Goal: Task Accomplishment & Management: Manage account settings

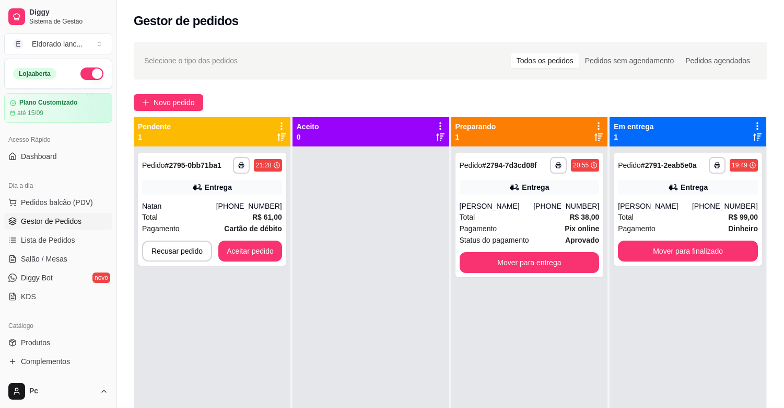
click at [516, 257] on div "**********" at bounding box center [451, 321] width 634 height 408
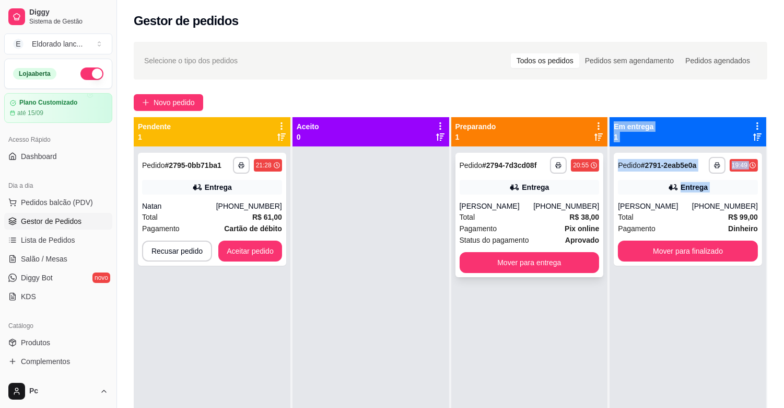
scroll to position [286, 0]
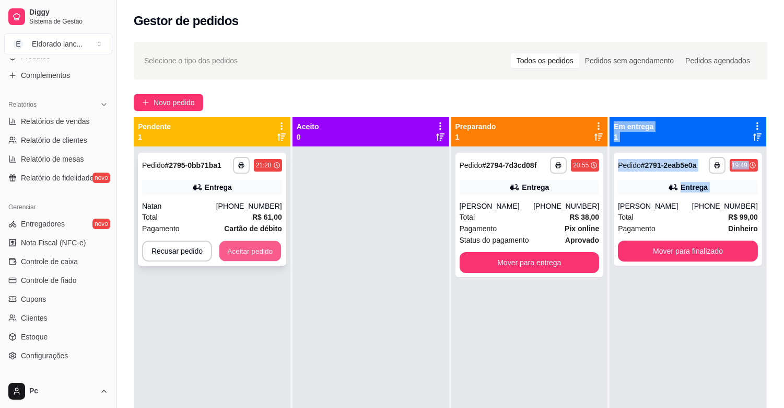
click at [251, 241] on button "Aceitar pedido" at bounding box center [250, 251] width 62 height 20
click at [251, 241] on div "Recusar pedido Aceitar pedido" at bounding box center [212, 250] width 140 height 21
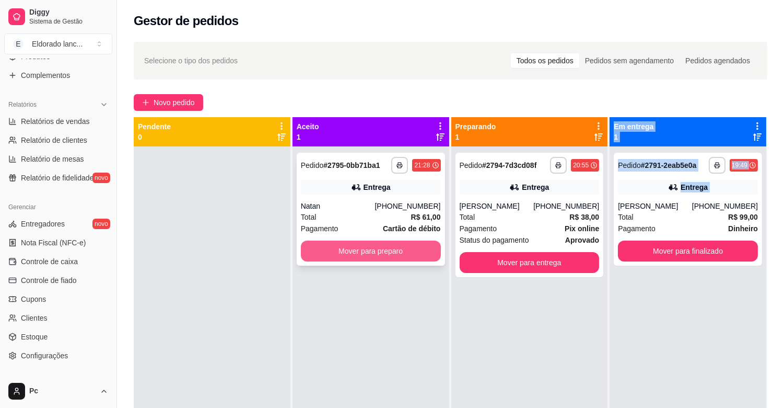
click at [321, 247] on button "Mover para preparo" at bounding box center [371, 250] width 140 height 21
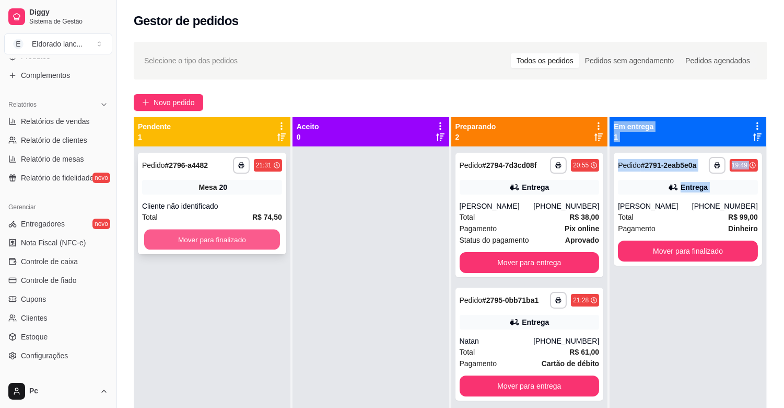
click at [250, 235] on button "Mover para finalizado" at bounding box center [212, 239] width 136 height 20
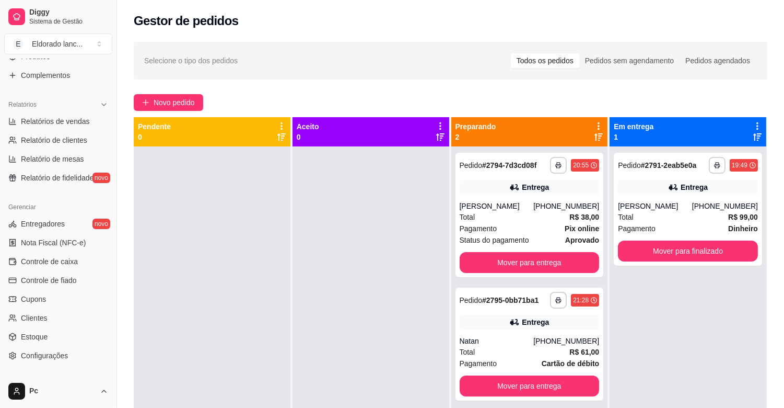
click at [297, 223] on div at bounding box center [371, 350] width 157 height 408
click at [502, 179] on div "**********" at bounding box center [530, 215] width 148 height 124
click at [688, 222] on div "Total R$ 99,00" at bounding box center [688, 216] width 140 height 11
click at [722, 248] on button "Mover para finalizado" at bounding box center [688, 251] width 136 height 20
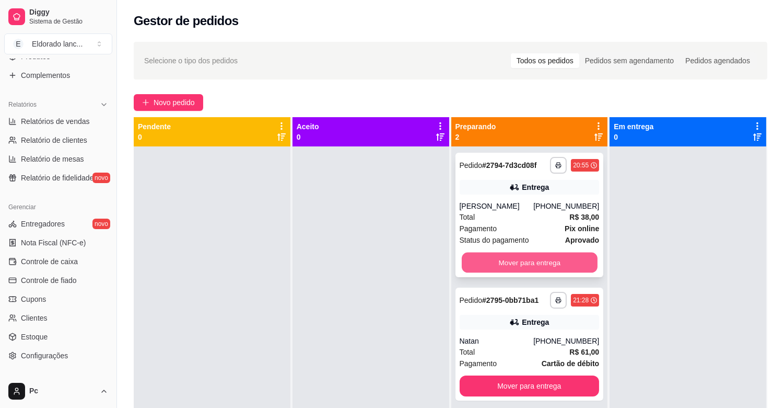
click at [482, 270] on button "Mover para entrega" at bounding box center [530, 262] width 136 height 20
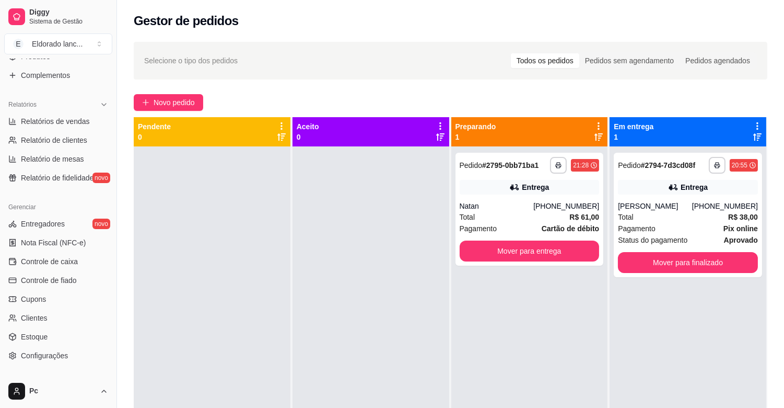
drag, startPoint x: 114, startPoint y: 228, endPoint x: 121, endPoint y: 144, distance: 84.4
click at [121, 144] on div "**********" at bounding box center [392, 283] width 784 height 567
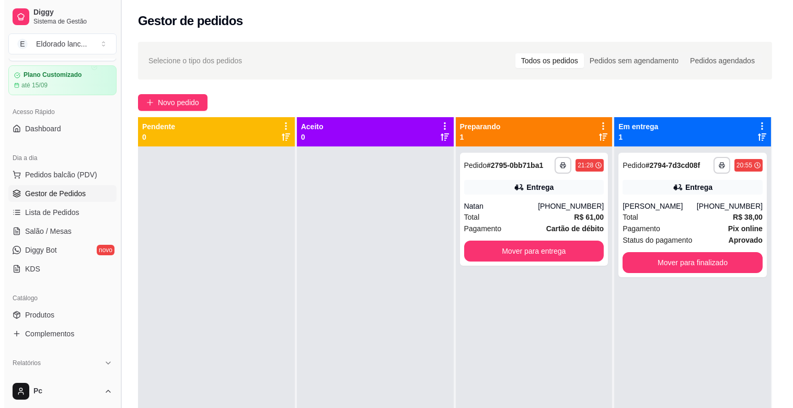
scroll to position [14, 0]
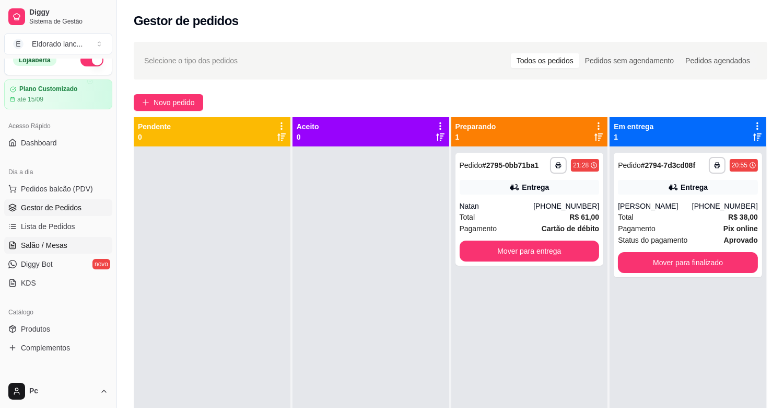
click at [73, 249] on link "Salão / Mesas" at bounding box center [58, 245] width 108 height 17
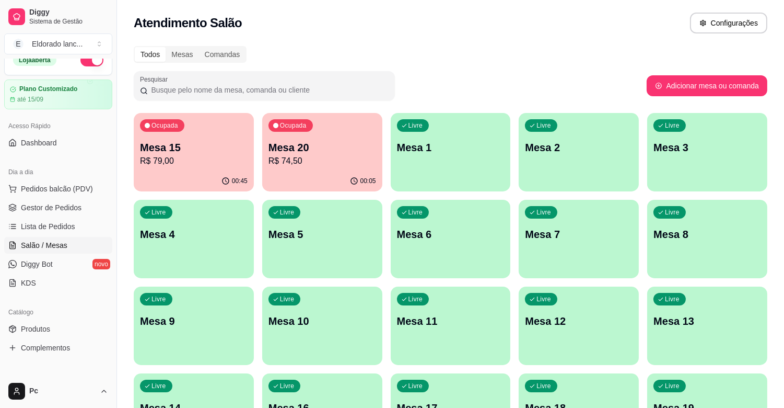
click at [175, 161] on p "R$ 79,00" at bounding box center [194, 161] width 108 height 13
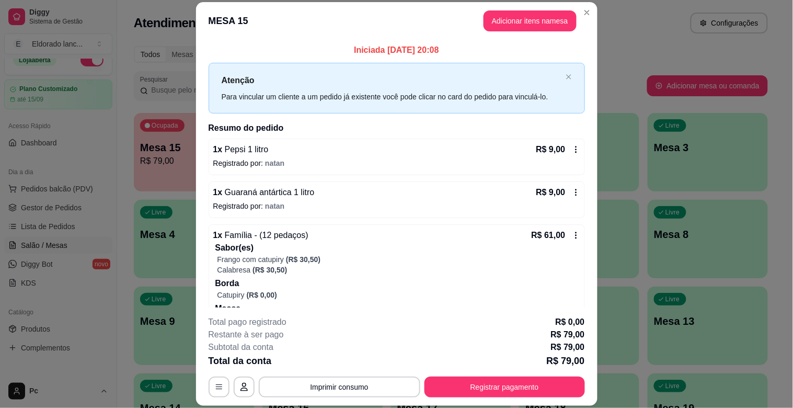
scroll to position [42, 0]
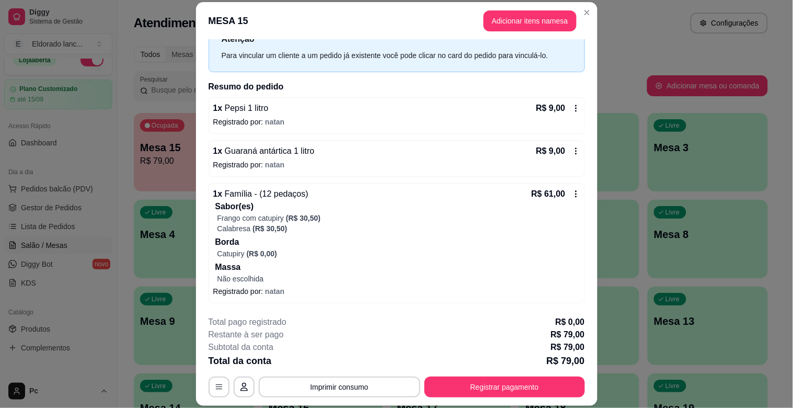
click at [546, 369] on div "**********" at bounding box center [397, 357] width 376 height 82
click at [504, 389] on button "Registrar pagamento" at bounding box center [504, 387] width 156 height 20
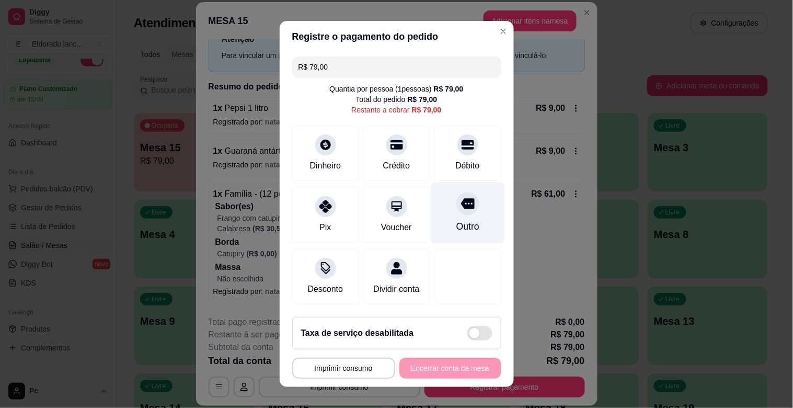
click at [451, 217] on div "Outro" at bounding box center [468, 212] width 74 height 61
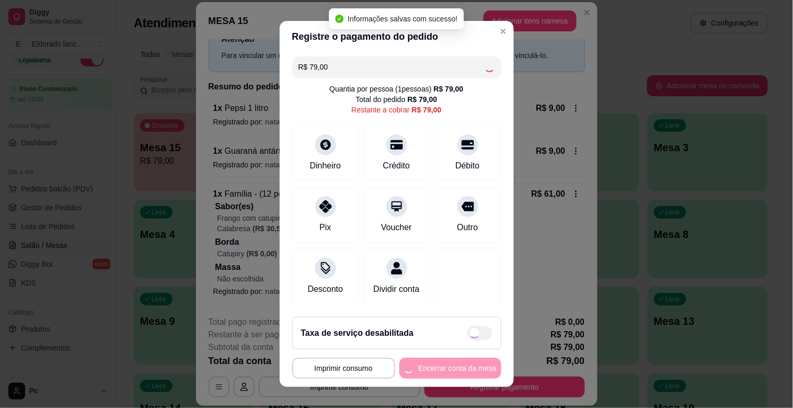
type input "R$ 0,00"
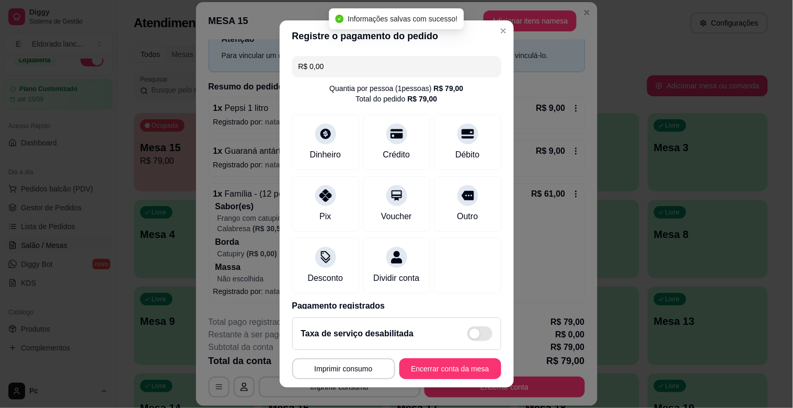
click at [483, 379] on footer "**********" at bounding box center [397, 348] width 234 height 78
click at [450, 368] on button "Encerrar conta da mesa" at bounding box center [450, 368] width 99 height 20
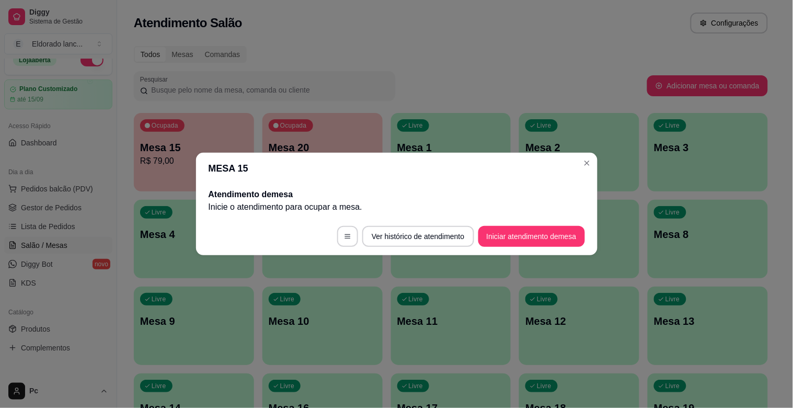
scroll to position [0, 0]
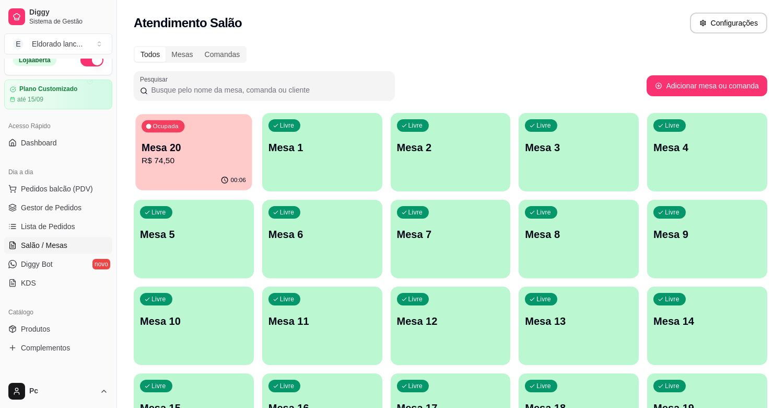
click at [207, 159] on p "R$ 74,50" at bounding box center [194, 161] width 105 height 12
click at [73, 212] on link "Gestor de Pedidos" at bounding box center [58, 207] width 108 height 17
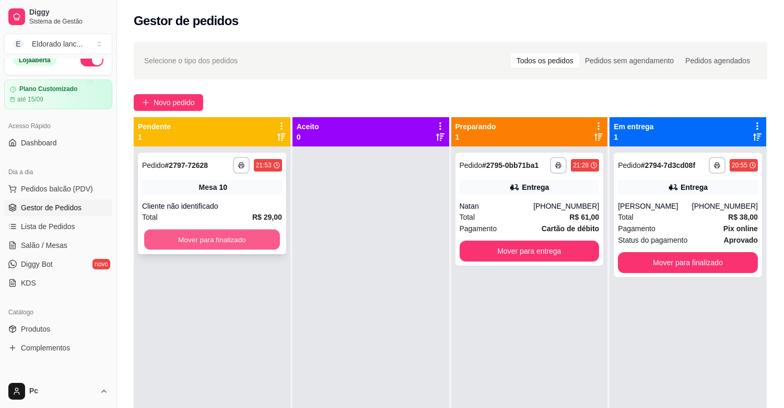
click at [265, 248] on button "Mover para finalizado" at bounding box center [212, 239] width 136 height 20
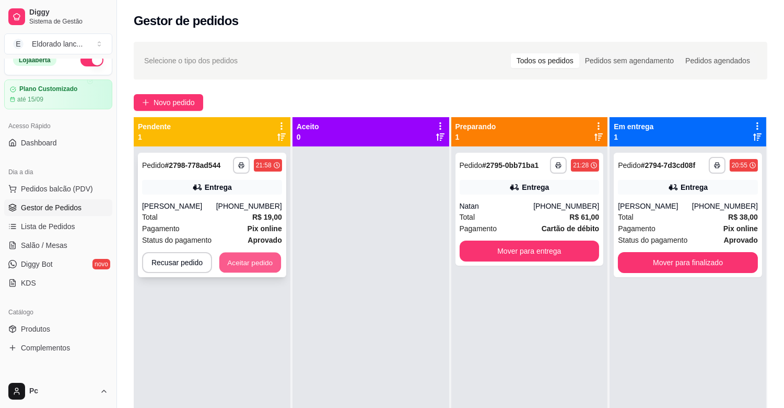
click at [246, 262] on button "Aceitar pedido" at bounding box center [250, 262] width 62 height 20
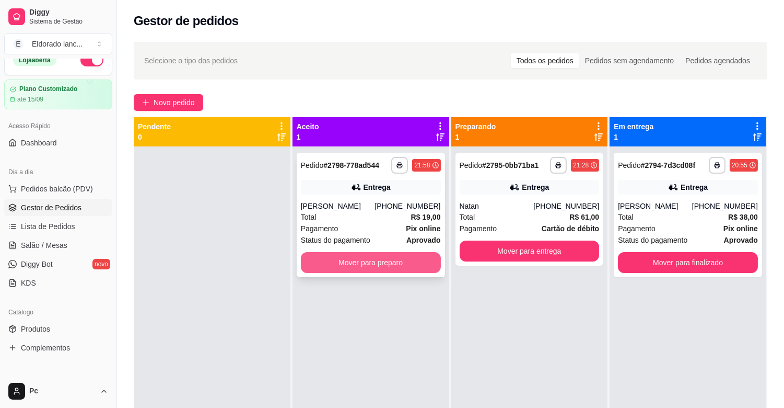
click at [320, 262] on button "Mover para preparo" at bounding box center [371, 262] width 140 height 21
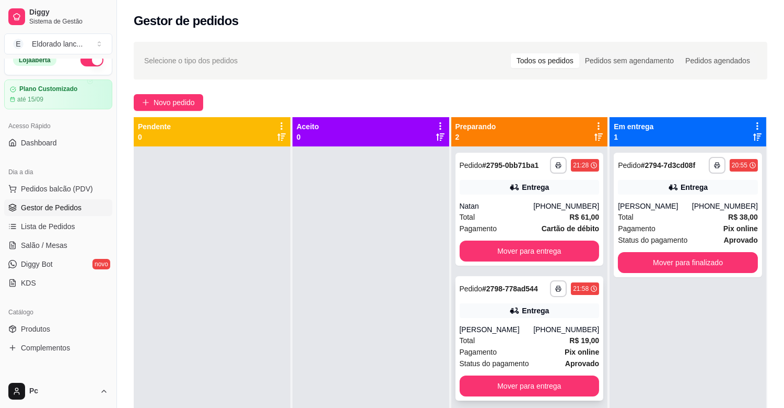
click at [524, 329] on div "[PERSON_NAME]" at bounding box center [497, 329] width 74 height 10
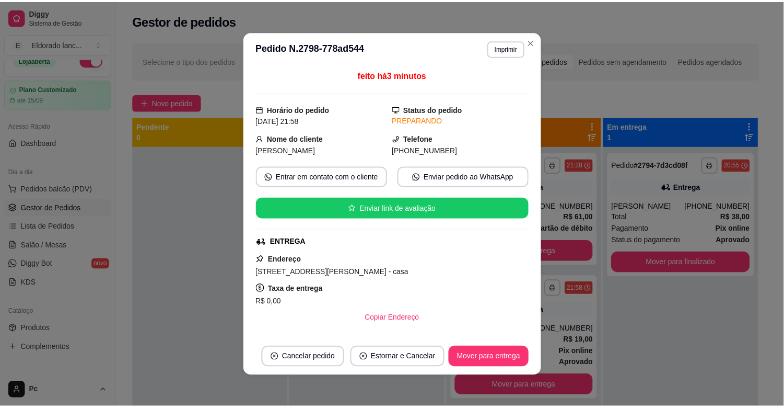
scroll to position [142, 0]
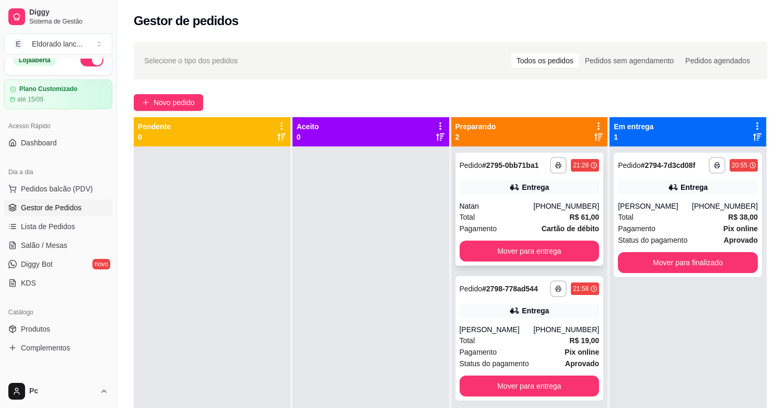
click at [510, 178] on div "**********" at bounding box center [530, 209] width 148 height 113
click at [561, 303] on div "Entrega" at bounding box center [530, 310] width 140 height 15
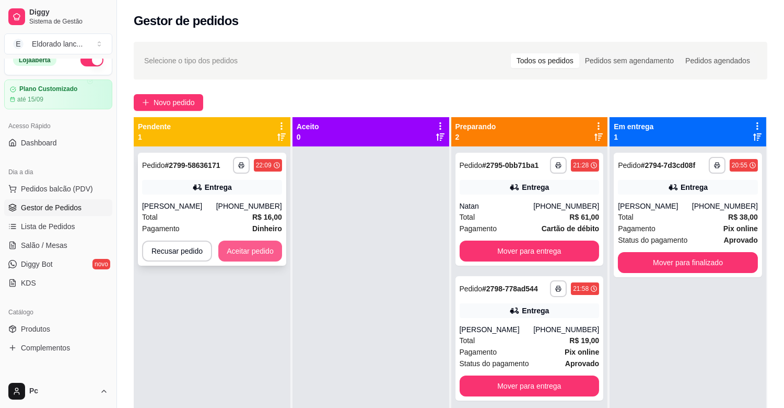
click at [265, 254] on button "Aceitar pedido" at bounding box center [250, 250] width 64 height 21
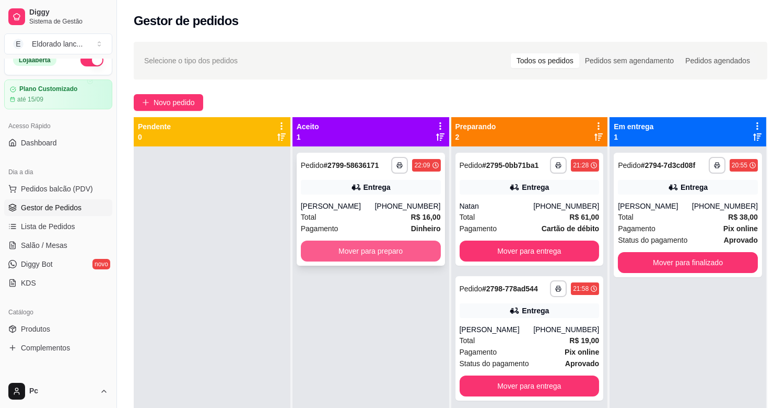
click at [314, 256] on button "Mover para preparo" at bounding box center [371, 250] width 140 height 21
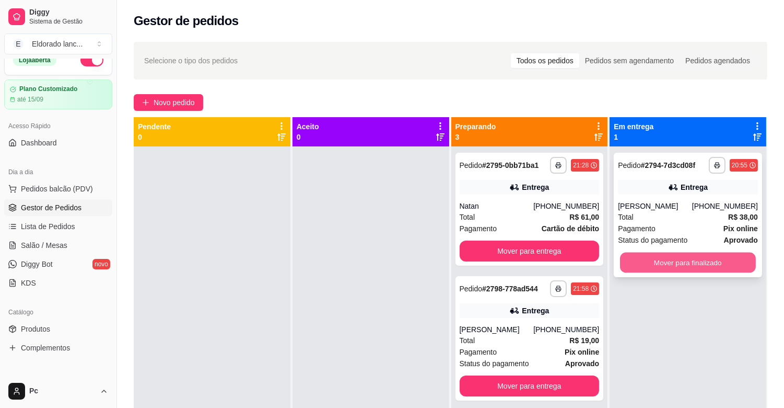
click at [702, 269] on button "Mover para finalizado" at bounding box center [688, 262] width 136 height 20
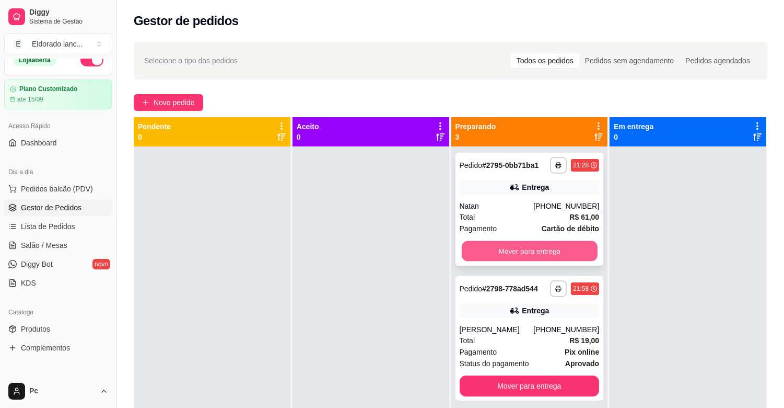
click at [574, 259] on button "Mover para entrega" at bounding box center [530, 251] width 136 height 20
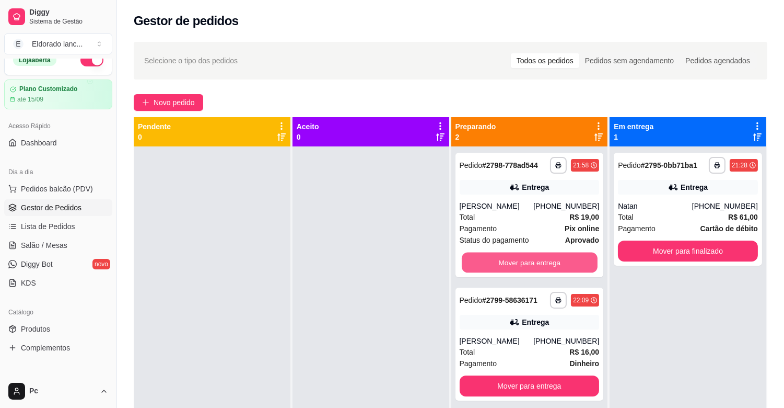
click at [574, 259] on button "Mover para entrega" at bounding box center [530, 262] width 136 height 20
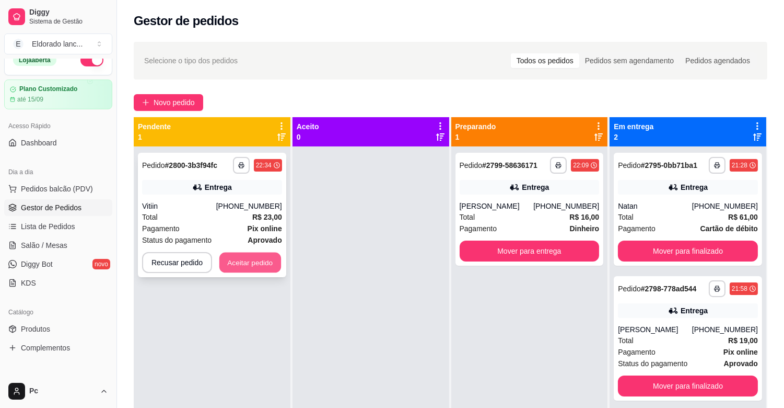
click at [253, 267] on button "Aceitar pedido" at bounding box center [250, 262] width 62 height 20
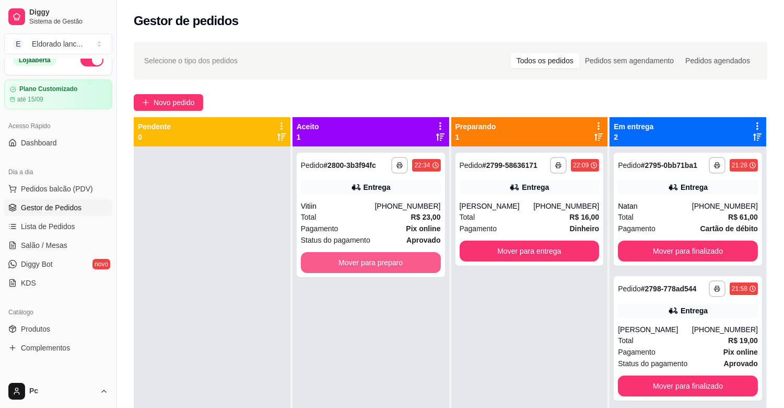
click at [386, 268] on button "Mover para preparo" at bounding box center [371, 262] width 140 height 21
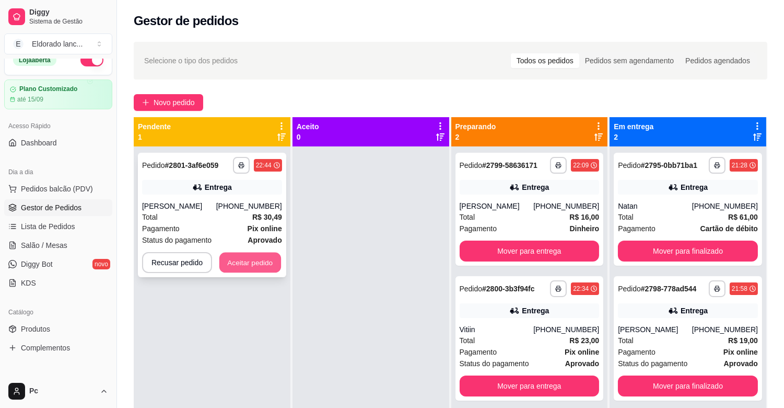
click at [252, 262] on button "Aceitar pedido" at bounding box center [250, 262] width 62 height 20
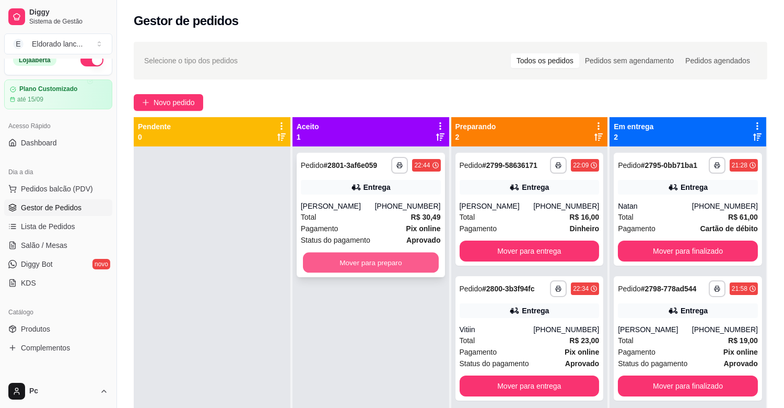
click at [378, 263] on button "Mover para preparo" at bounding box center [371, 262] width 136 height 20
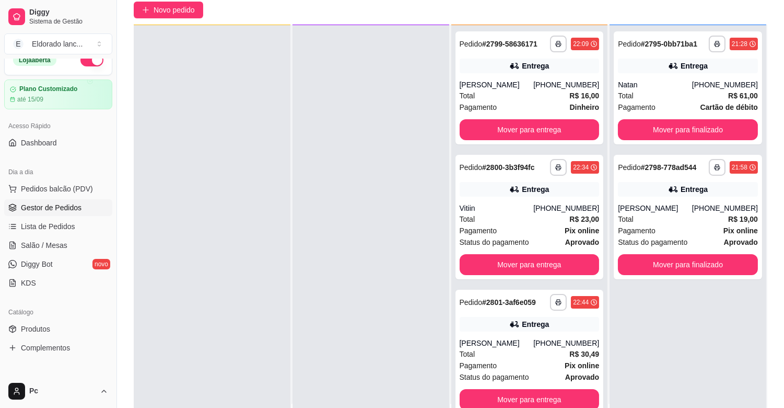
scroll to position [159, 0]
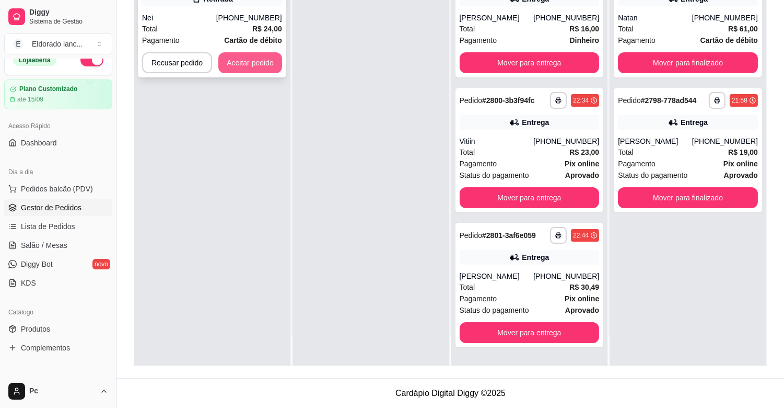
click at [267, 68] on button "Aceitar pedido" at bounding box center [250, 62] width 64 height 21
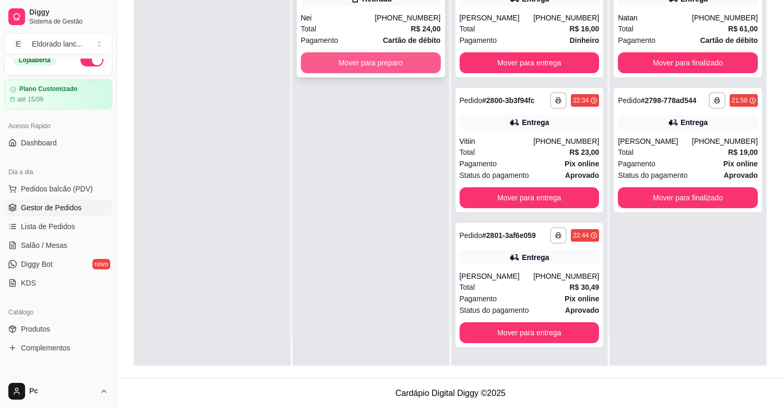
click at [353, 66] on button "Mover para preparo" at bounding box center [371, 62] width 140 height 21
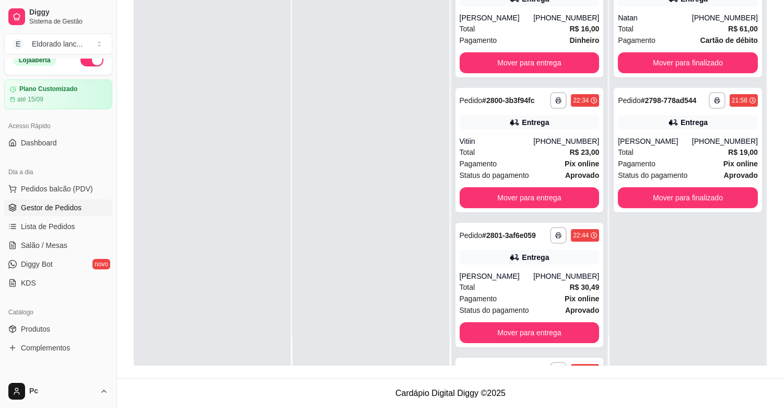
drag, startPoint x: 781, startPoint y: 142, endPoint x: 792, endPoint y: 40, distance: 102.5
click at [784, 40] on html "**********" at bounding box center [392, 45] width 784 height 408
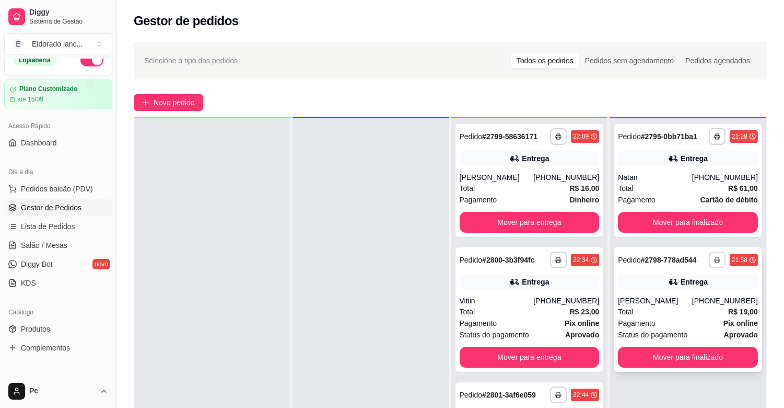
click at [714, 259] on button "button" at bounding box center [717, 259] width 17 height 17
click at [735, 262] on div "21:58" at bounding box center [740, 260] width 16 height 8
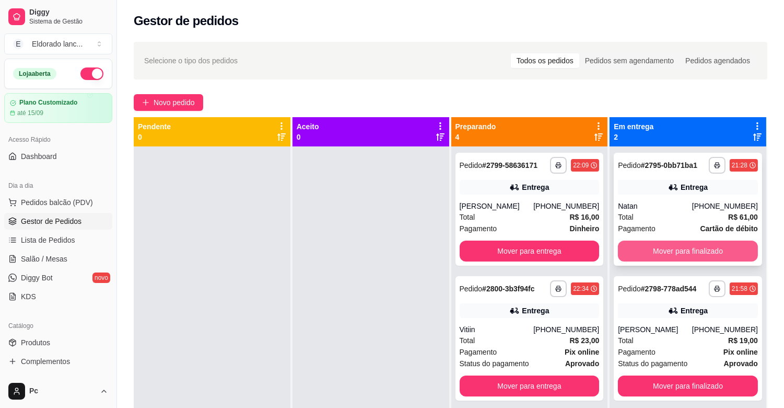
click at [670, 257] on button "Mover para finalizado" at bounding box center [688, 250] width 140 height 21
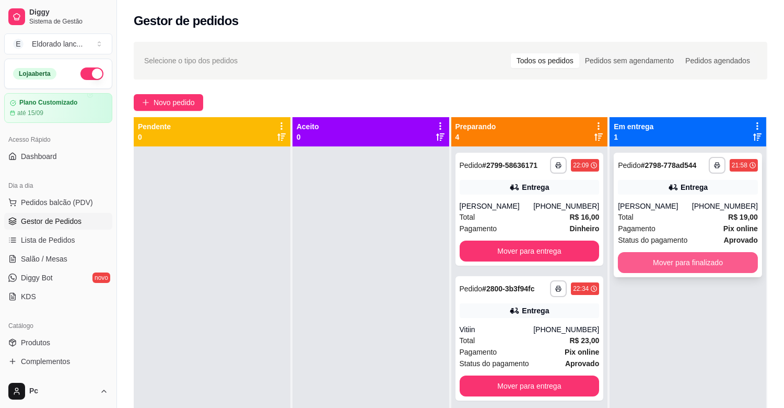
click at [670, 257] on button "Mover para finalizado" at bounding box center [688, 262] width 140 height 21
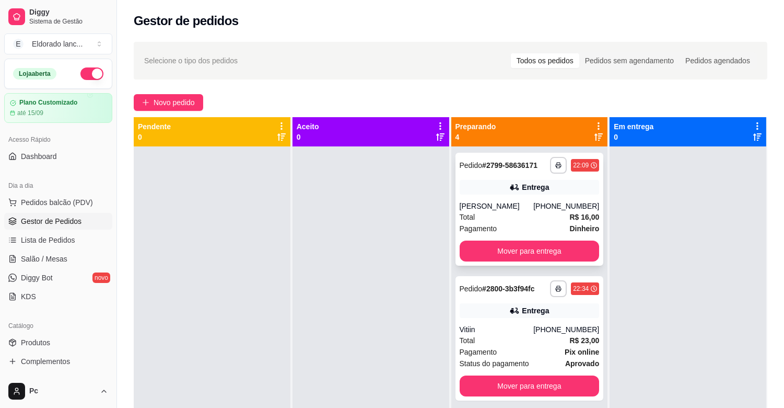
click at [571, 215] on strong "R$ 16,00" at bounding box center [585, 217] width 30 height 8
click at [573, 248] on button "Mover para entrega" at bounding box center [530, 251] width 136 height 20
click at [540, 324] on div "[PHONE_NUMBER]" at bounding box center [567, 329] width 66 height 10
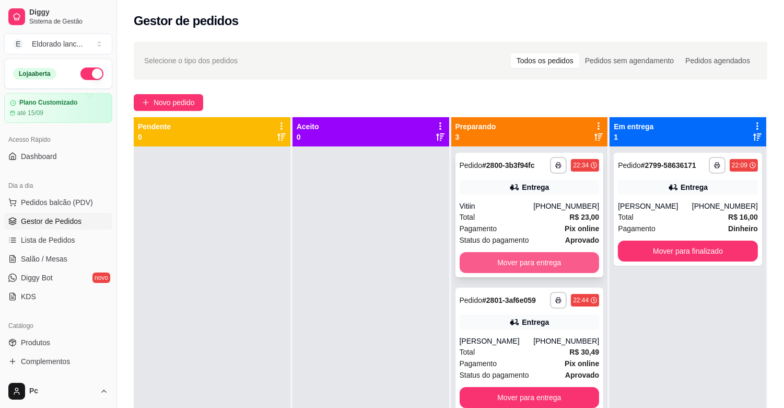
click at [570, 252] on button "Mover para entrega" at bounding box center [530, 262] width 140 height 21
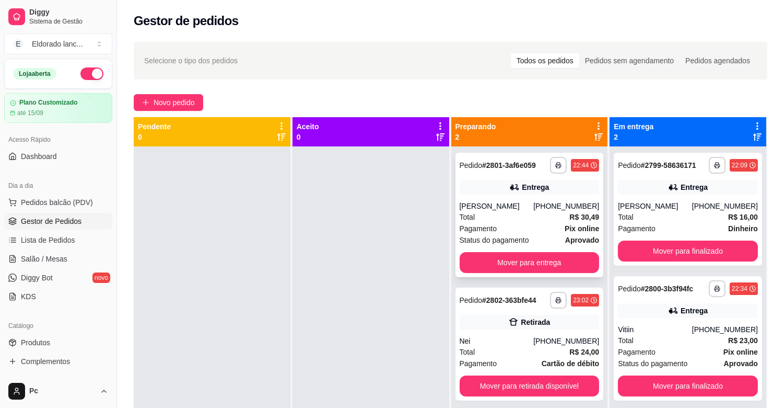
click at [536, 188] on div "Entrega" at bounding box center [535, 187] width 27 height 10
click at [576, 264] on button "Mover para entrega" at bounding box center [530, 262] width 140 height 21
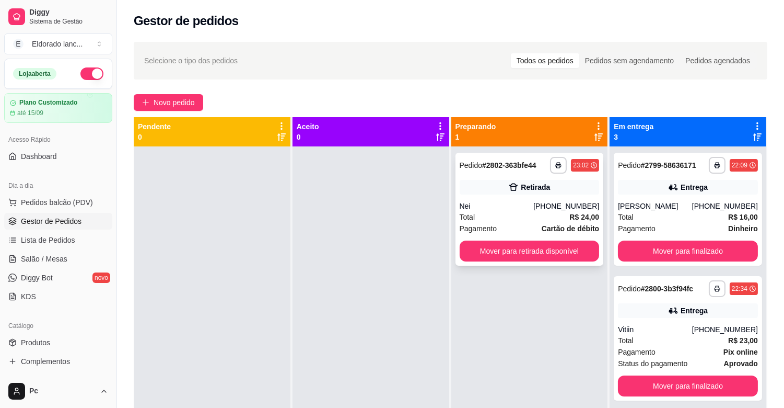
click at [583, 238] on div "**********" at bounding box center [530, 209] width 148 height 113
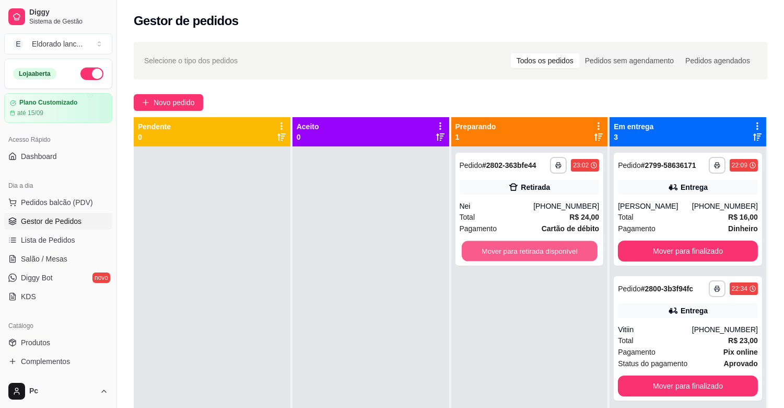
click at [582, 247] on button "Mover para retirada disponível" at bounding box center [530, 251] width 136 height 20
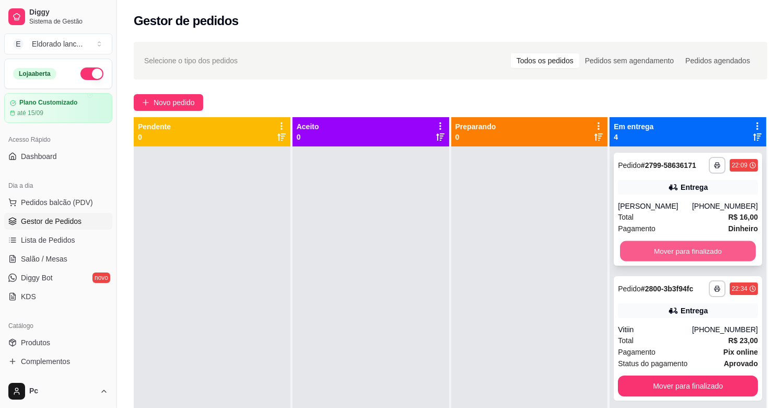
click at [672, 249] on button "Mover para finalizado" at bounding box center [688, 251] width 136 height 20
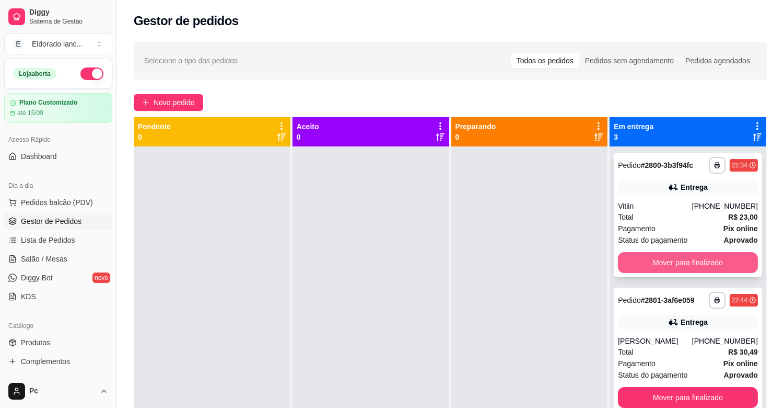
drag, startPoint x: 672, startPoint y: 249, endPoint x: 673, endPoint y: 257, distance: 7.9
click at [673, 257] on div "**********" at bounding box center [688, 215] width 148 height 124
click at [673, 257] on button "Mover para finalizado" at bounding box center [688, 262] width 140 height 21
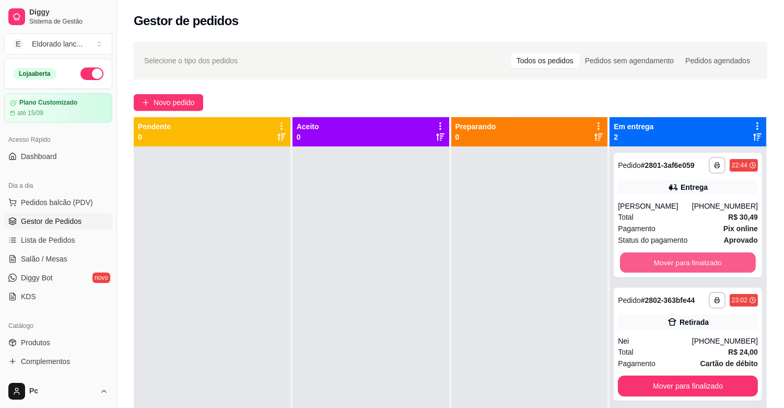
click at [673, 257] on button "Mover para finalizado" at bounding box center [688, 262] width 136 height 20
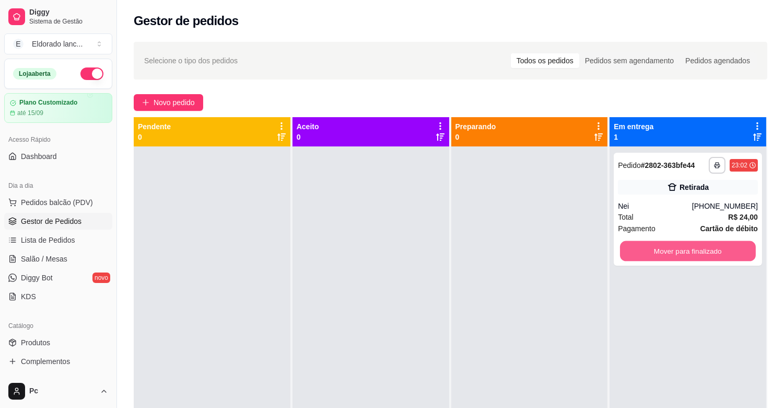
click at [673, 257] on button "Mover para finalizado" at bounding box center [688, 251] width 136 height 20
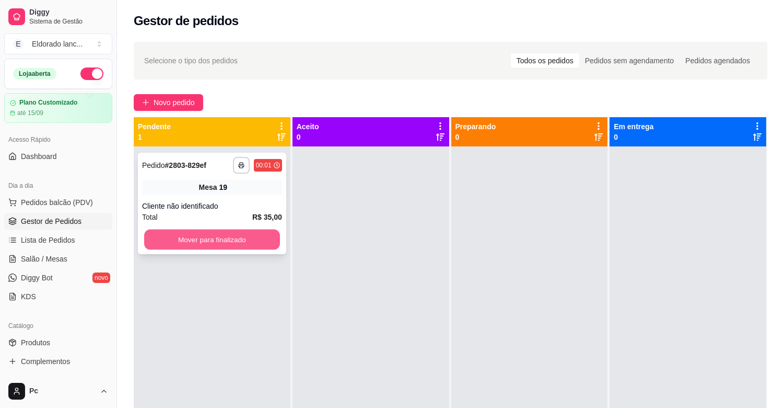
click at [259, 234] on button "Mover para finalizado" at bounding box center [212, 239] width 136 height 20
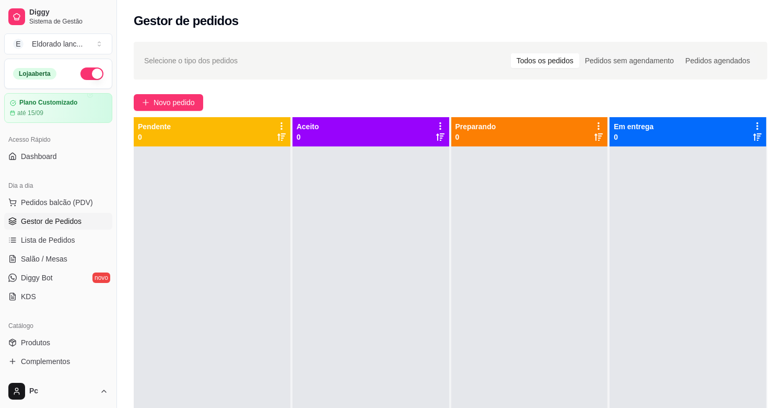
click at [80, 78] on button "button" at bounding box center [91, 73] width 23 height 13
click at [77, 78] on div "Loja aberta" at bounding box center [58, 73] width 90 height 13
